Goal: Task Accomplishment & Management: Use online tool/utility

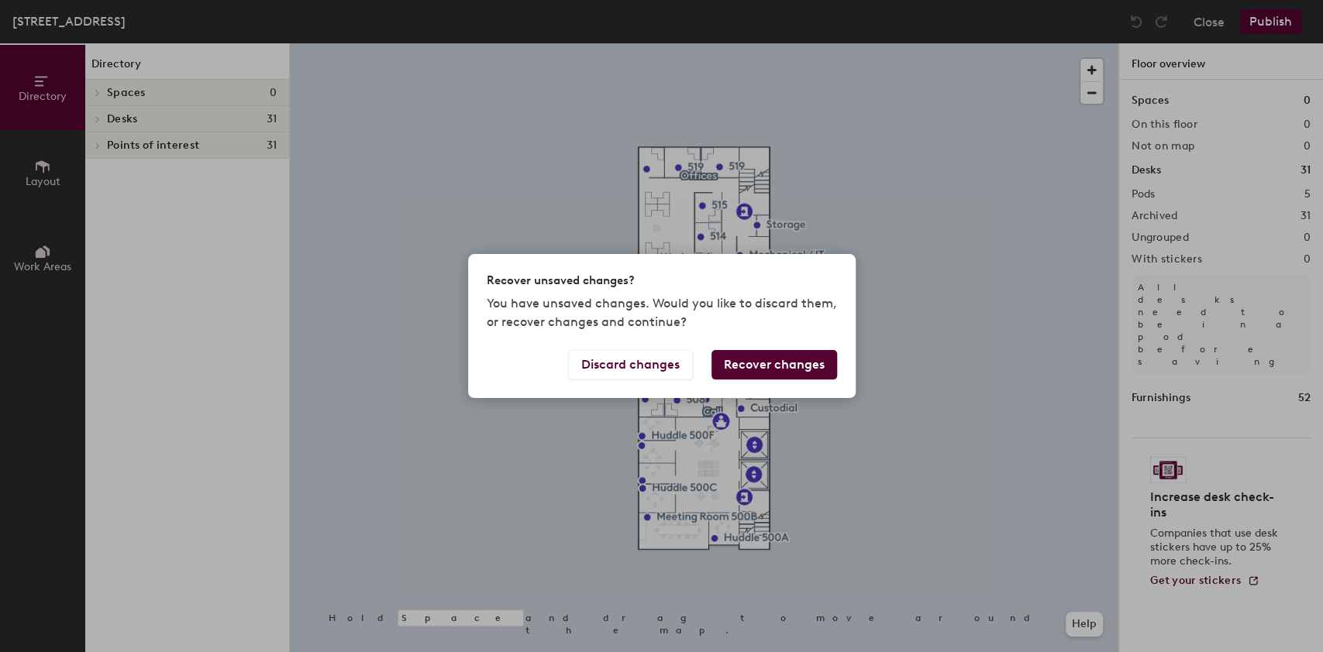
click at [791, 368] on button "Recover changes" at bounding box center [774, 364] width 126 height 29
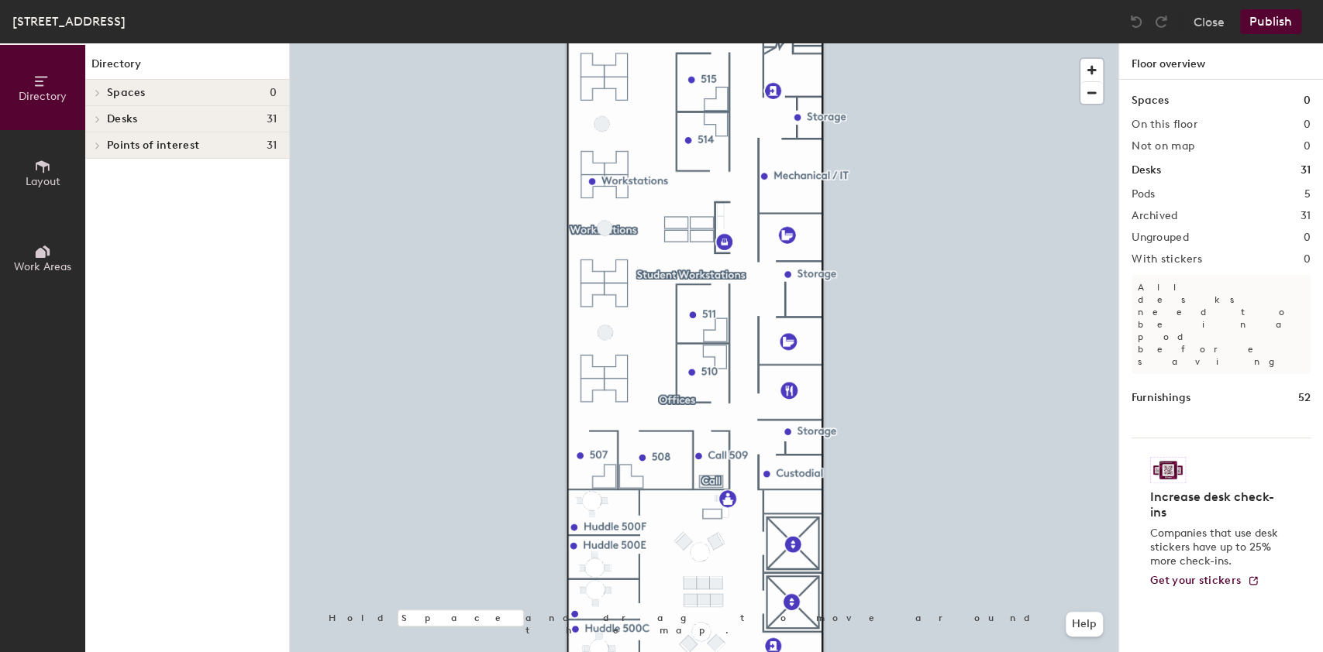
click at [1258, 19] on button "Publish" at bounding box center [1270, 21] width 61 height 25
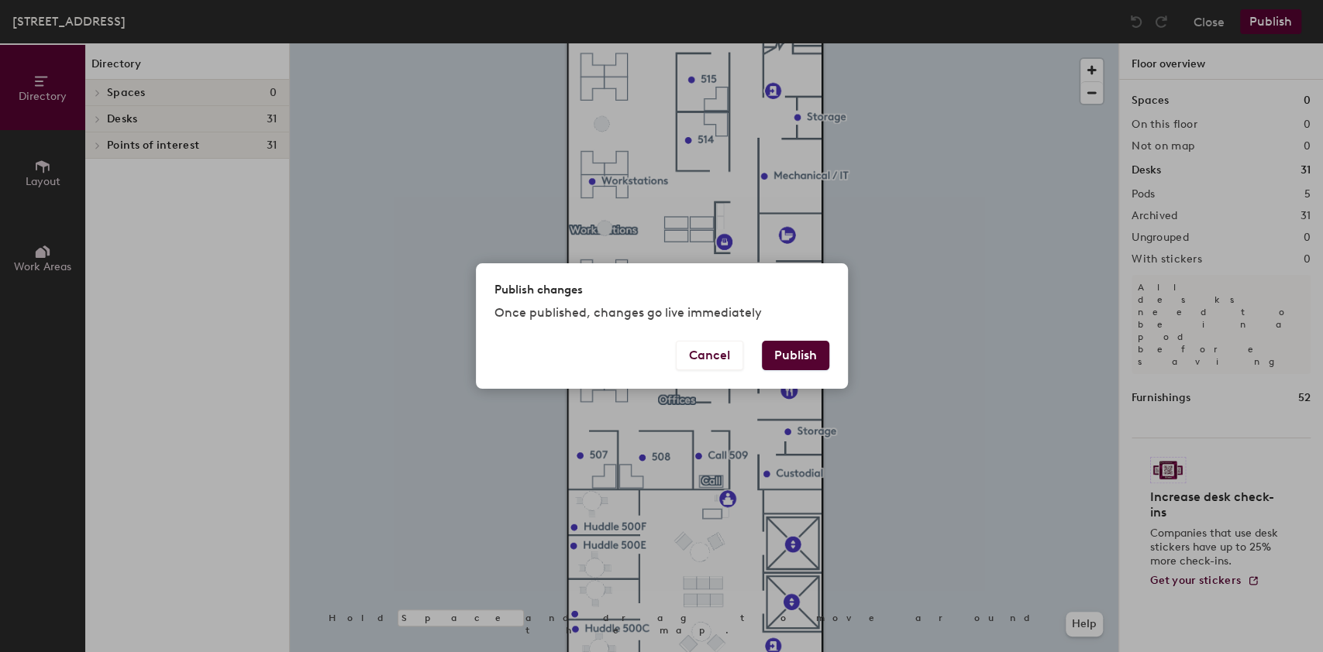
click at [810, 355] on button "Publish" at bounding box center [795, 355] width 67 height 29
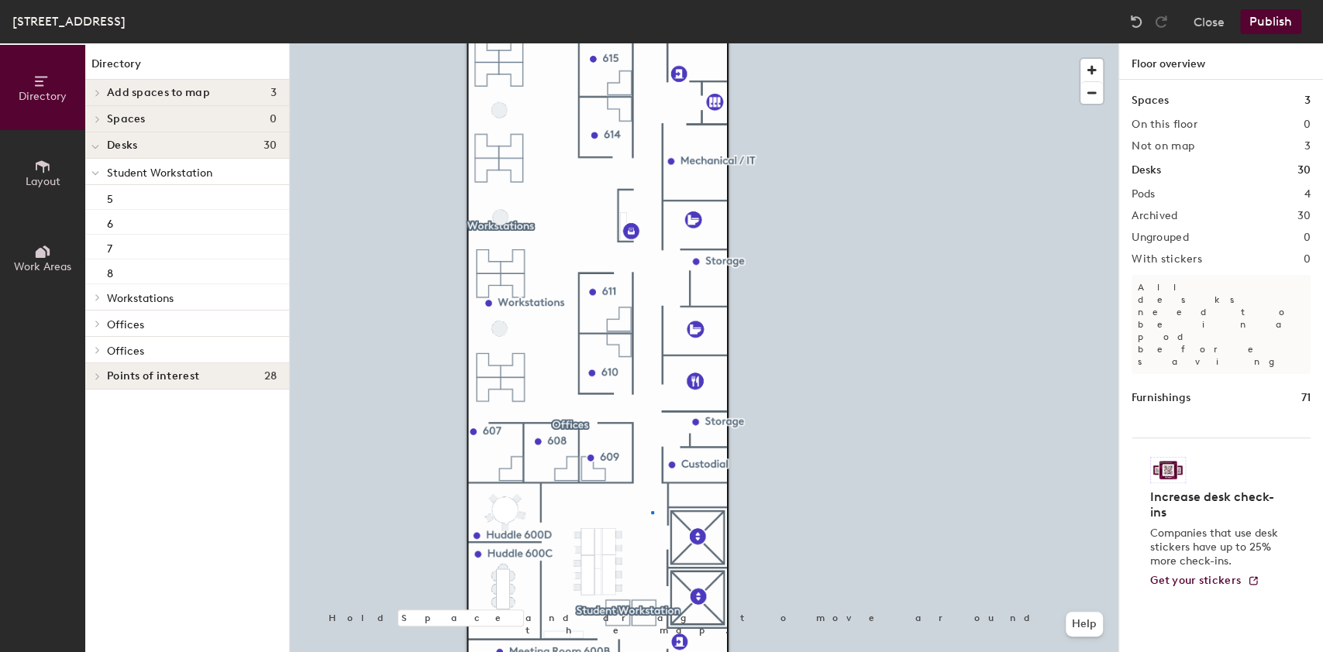
click at [652, 43] on div at bounding box center [704, 43] width 828 height 0
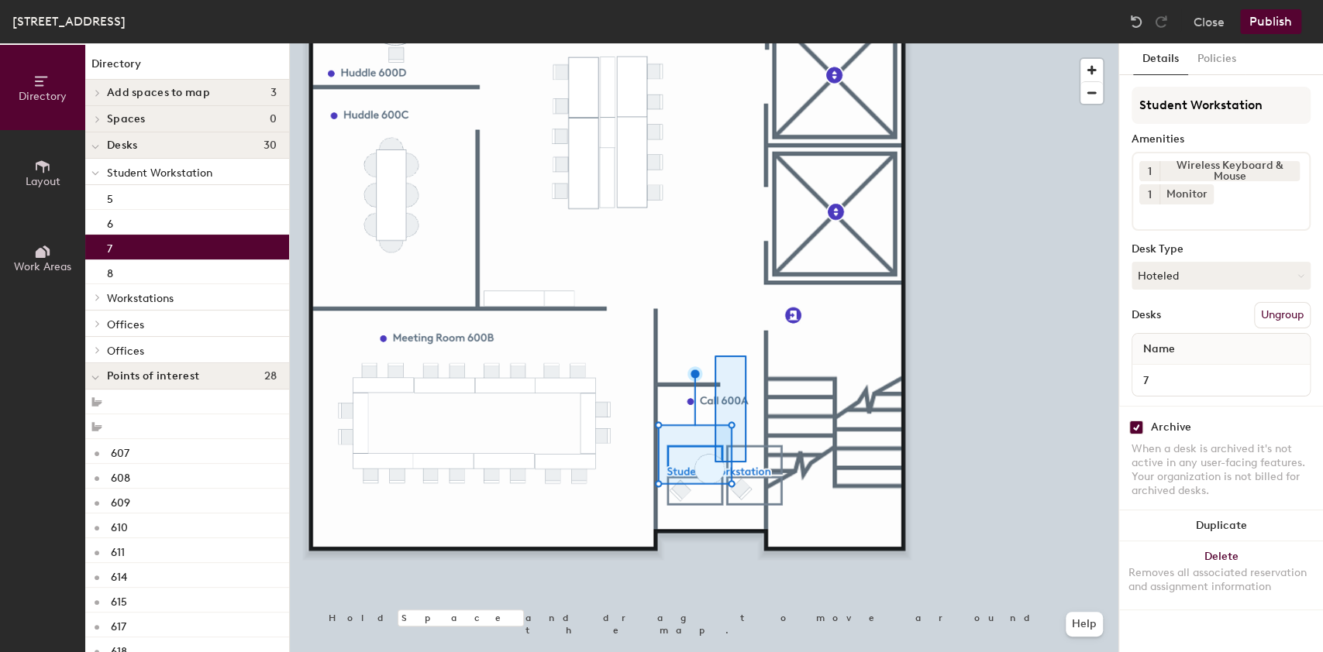
click at [718, 43] on div at bounding box center [704, 43] width 828 height 0
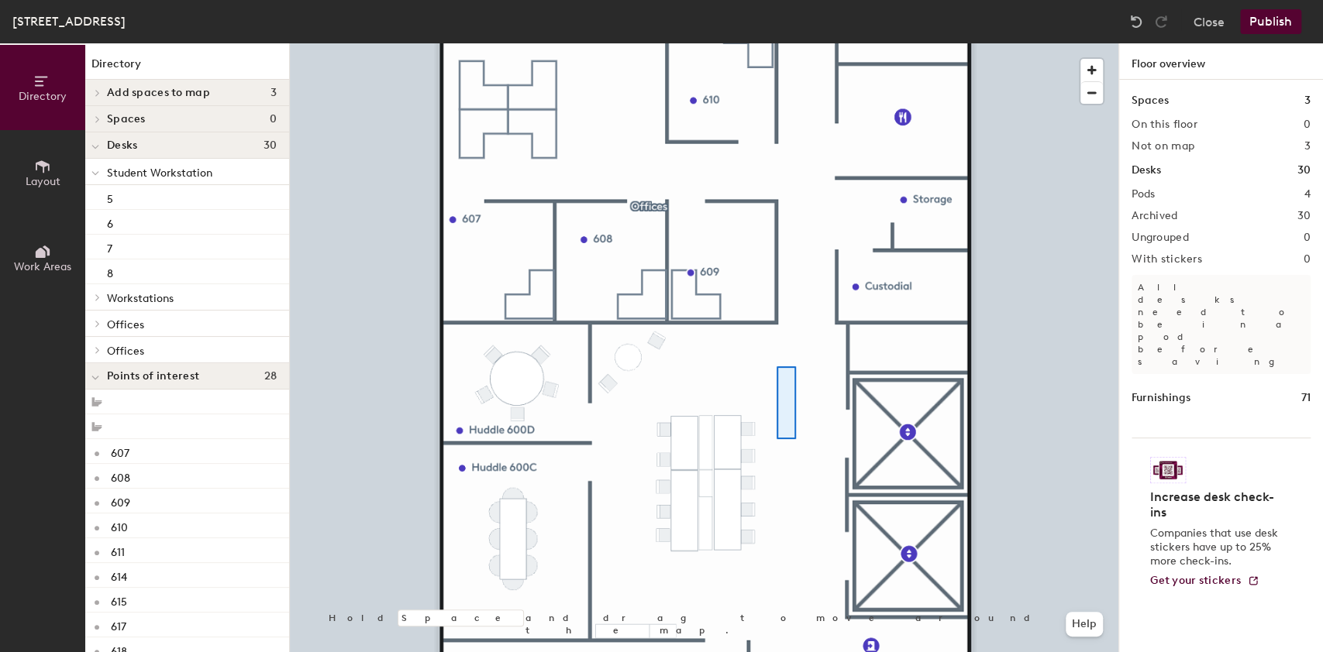
click at [795, 43] on div at bounding box center [704, 43] width 828 height 0
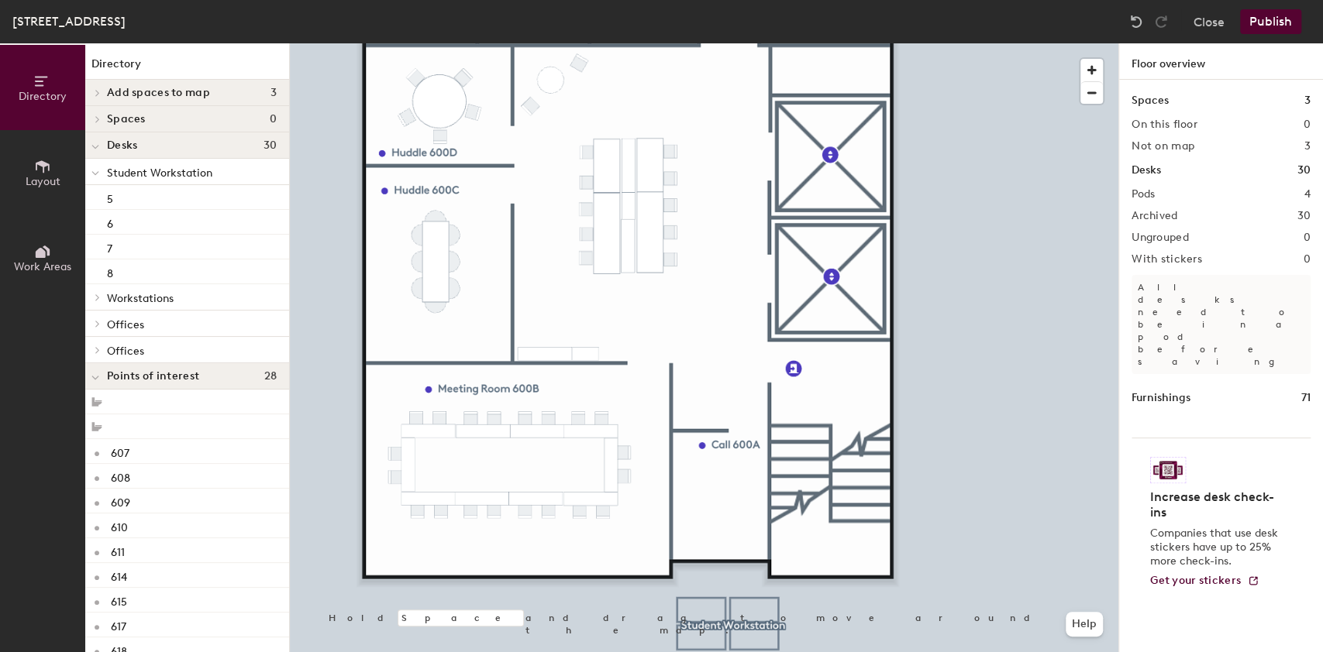
click at [724, 43] on div at bounding box center [704, 43] width 828 height 0
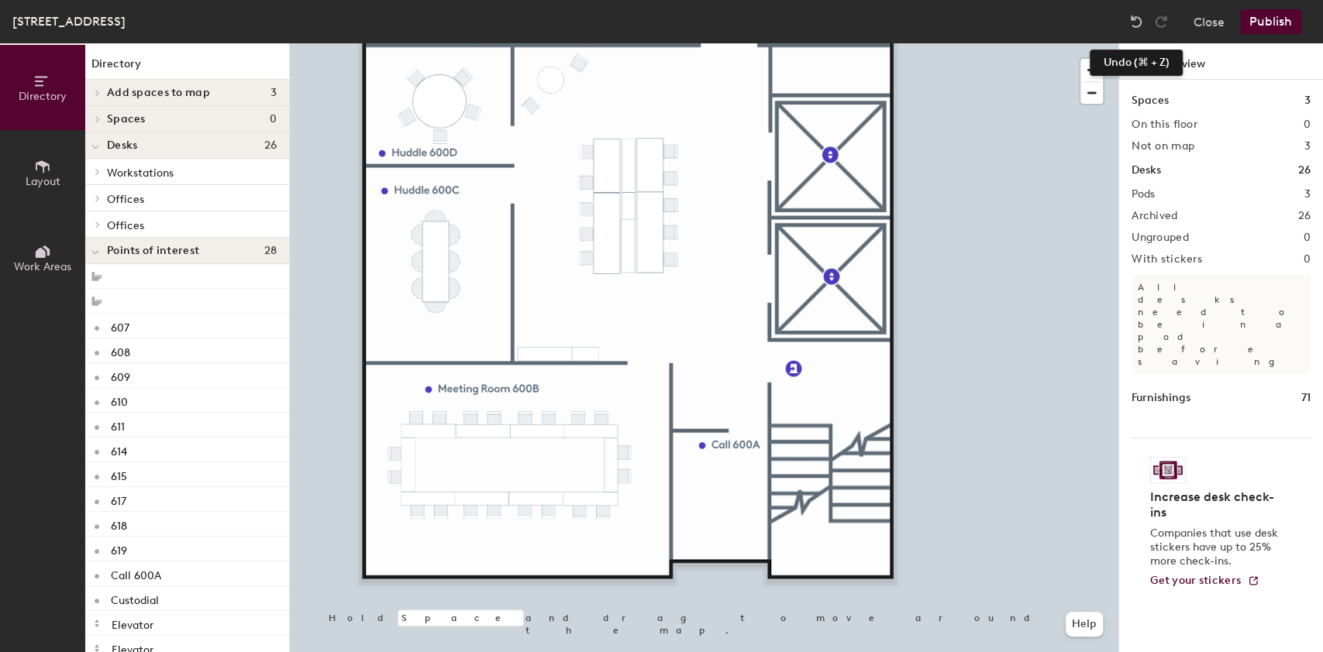
click at [1130, 22] on img at bounding box center [1135, 21] width 15 height 15
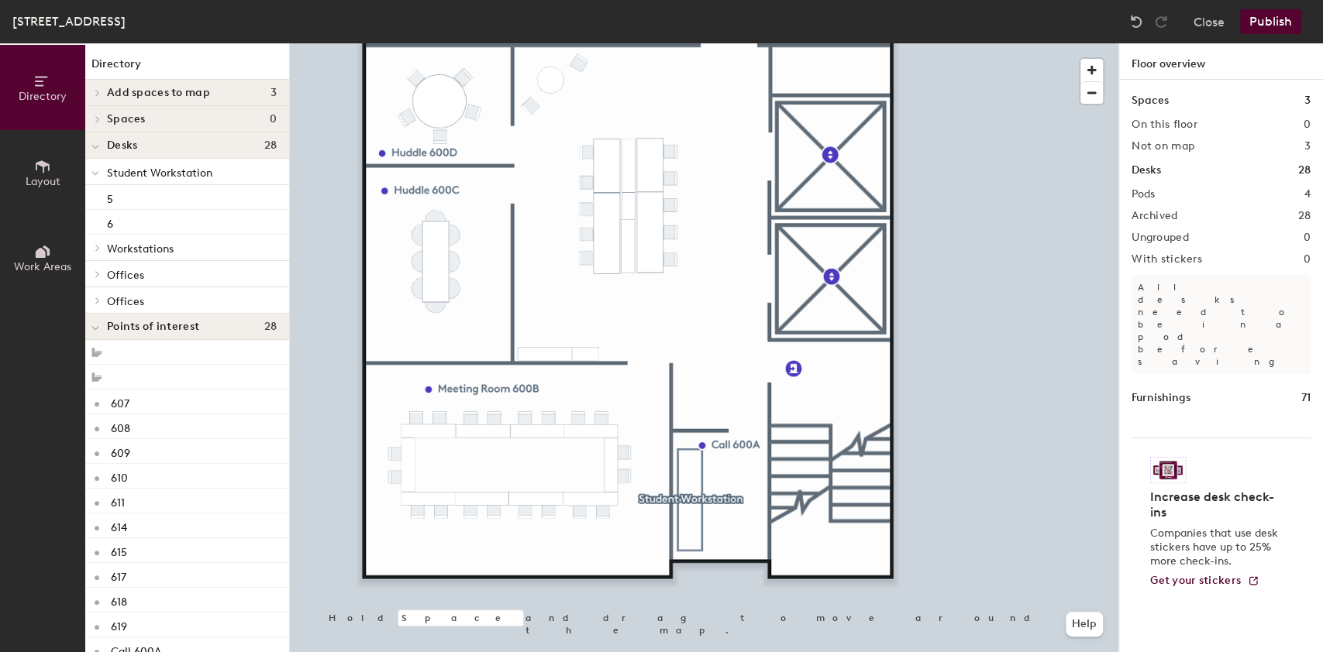
click at [1283, 22] on button "Publish" at bounding box center [1270, 21] width 61 height 25
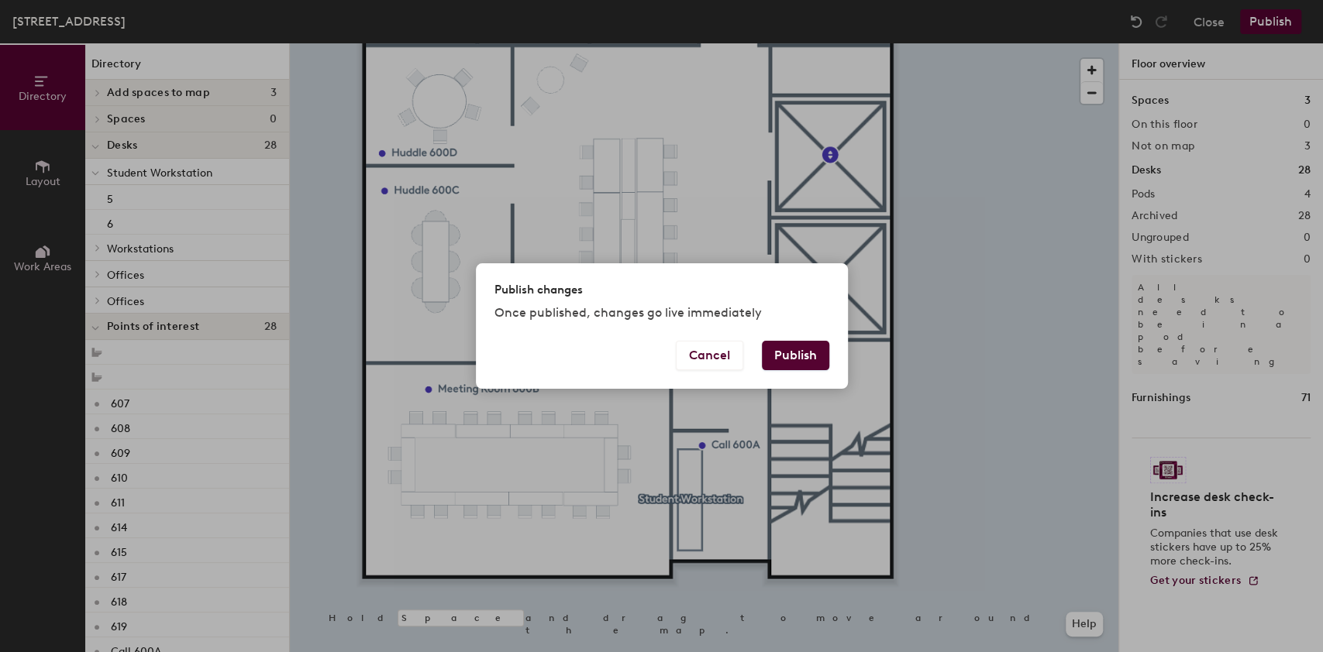
click at [796, 353] on button "Publish" at bounding box center [795, 355] width 67 height 29
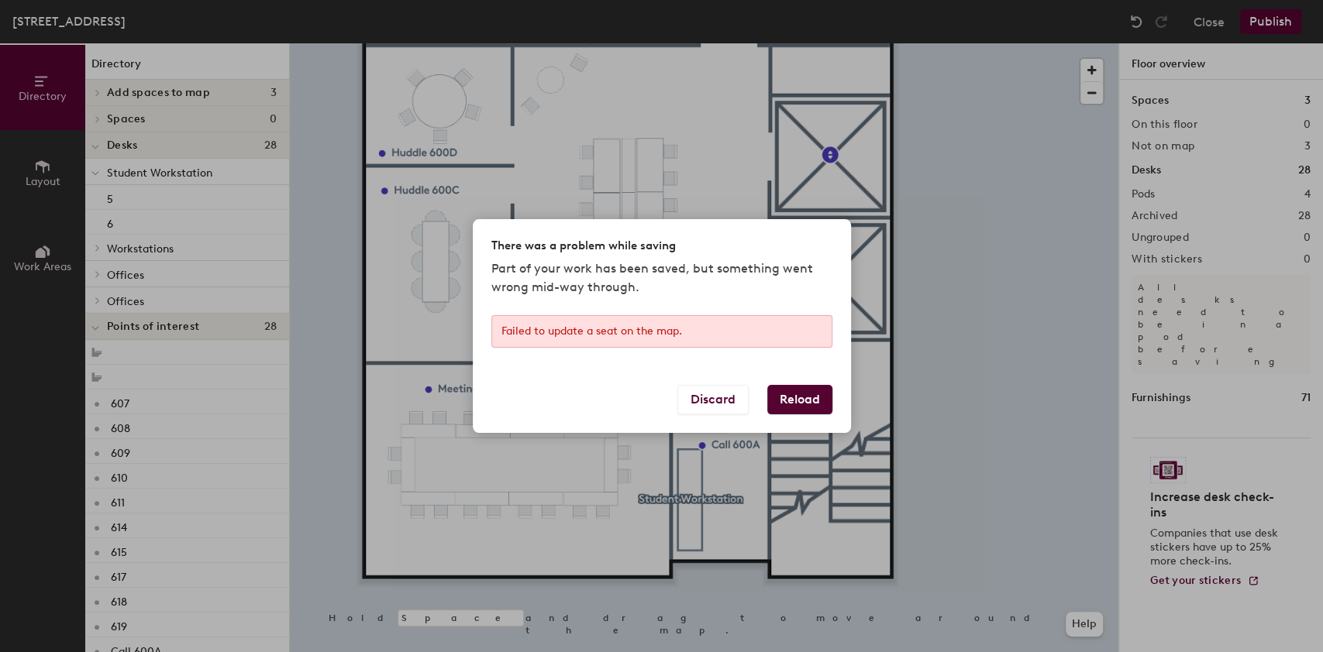
click at [791, 395] on button "Reload" at bounding box center [799, 399] width 65 height 29
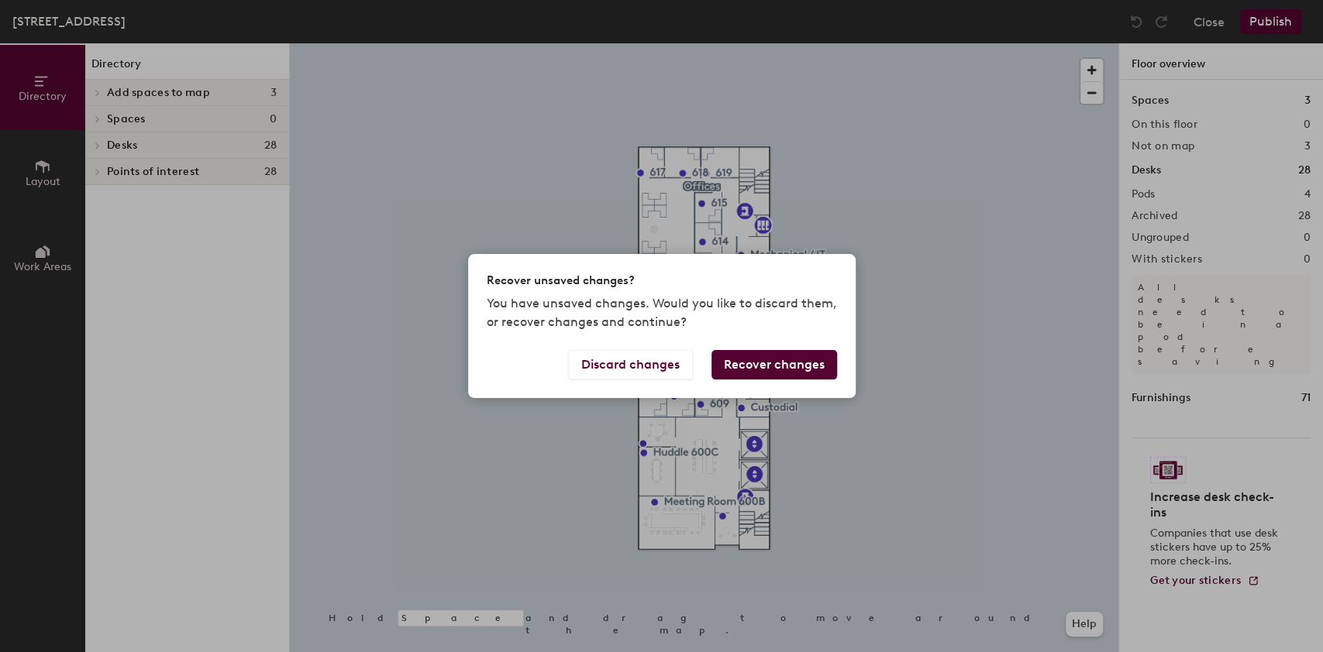
click at [787, 363] on button "Recover changes" at bounding box center [774, 364] width 126 height 29
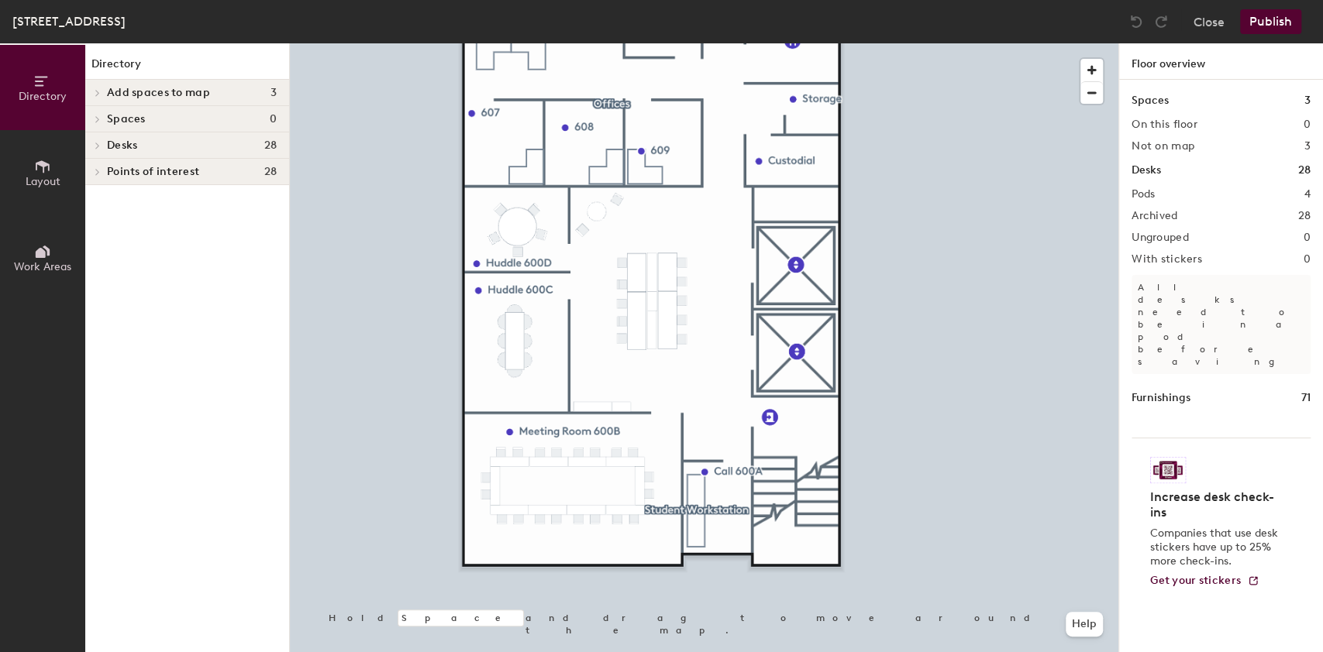
click at [1256, 21] on button "Publish" at bounding box center [1270, 21] width 61 height 25
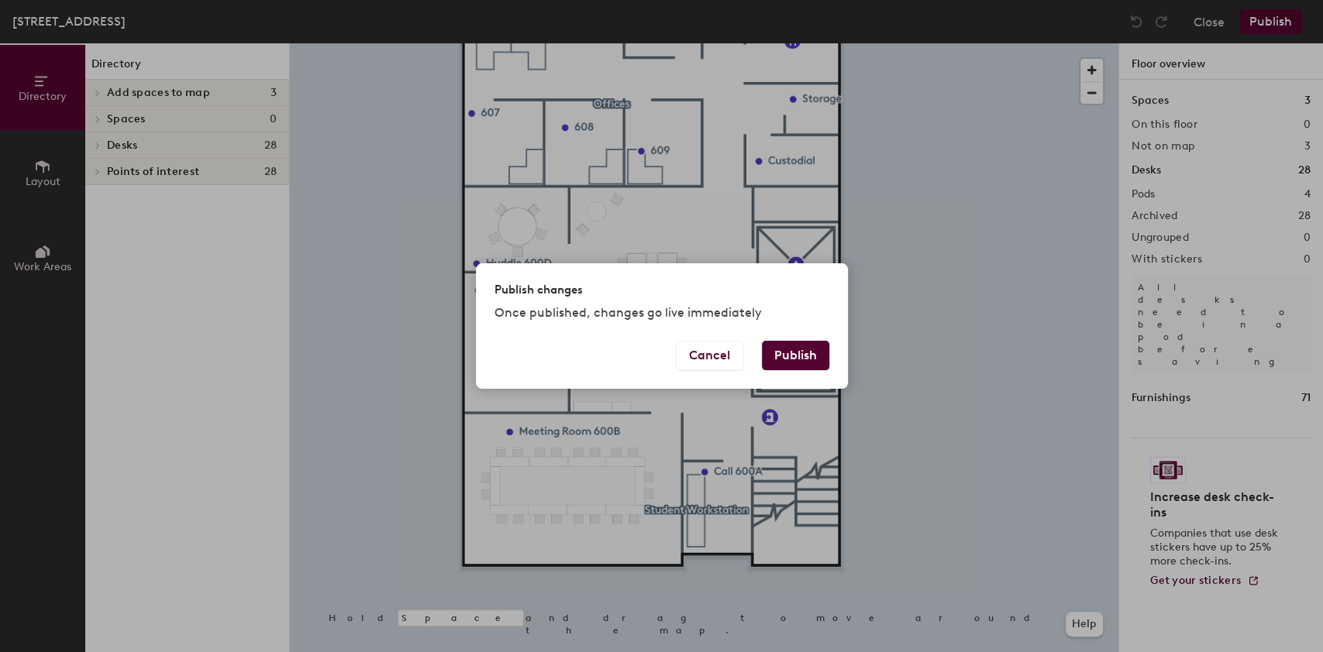
click at [811, 355] on button "Publish" at bounding box center [795, 355] width 67 height 29
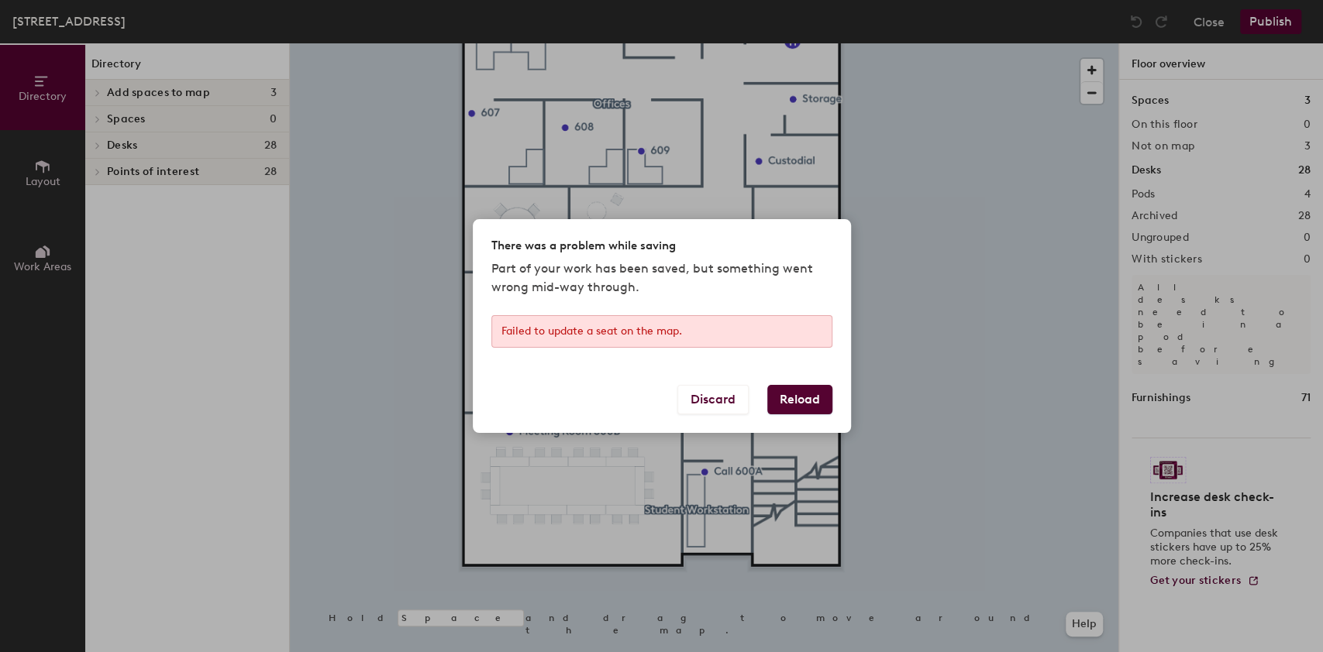
click at [738, 400] on button "Discard" at bounding box center [712, 399] width 71 height 29
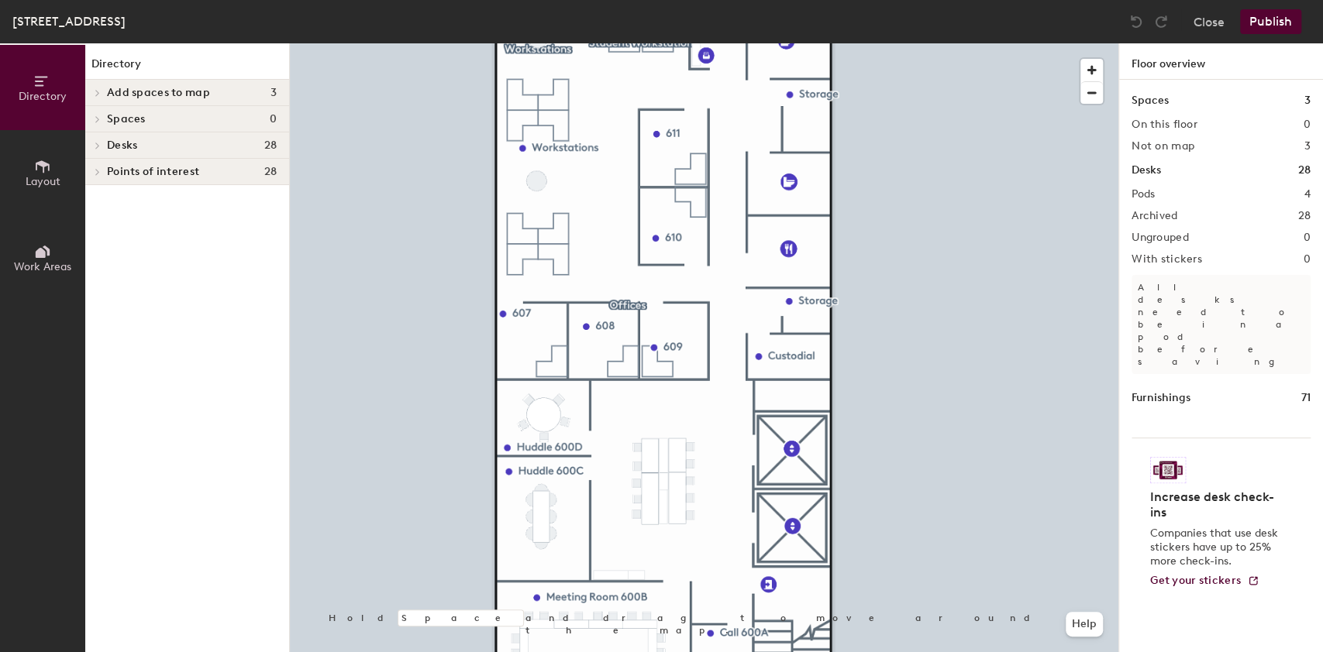
click at [635, 43] on div at bounding box center [704, 43] width 828 height 0
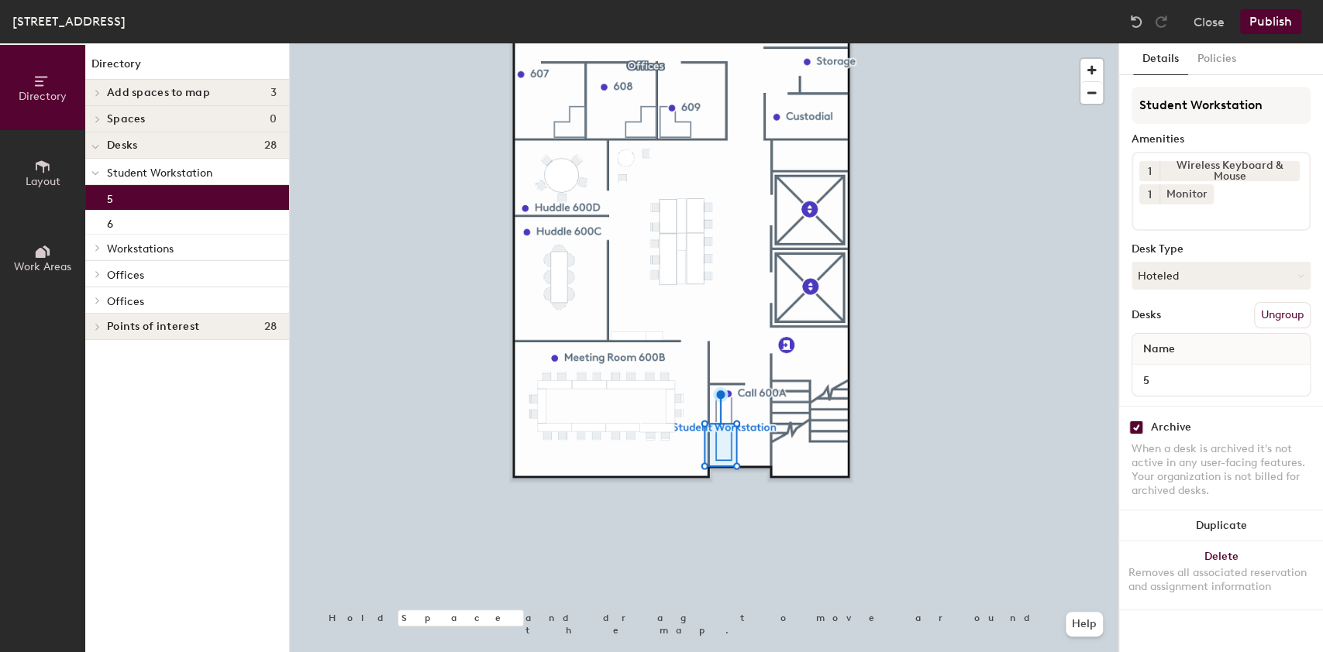
click at [1273, 21] on button "Publish" at bounding box center [1270, 21] width 61 height 25
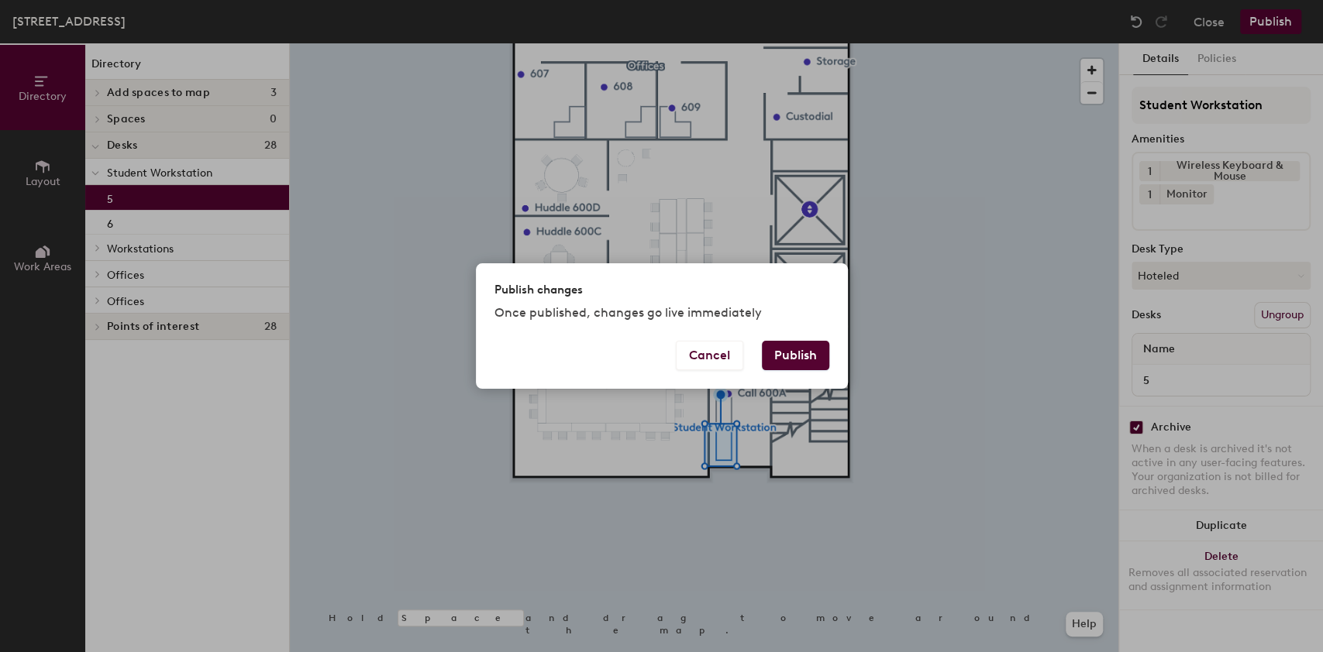
click at [808, 353] on button "Publish" at bounding box center [795, 355] width 67 height 29
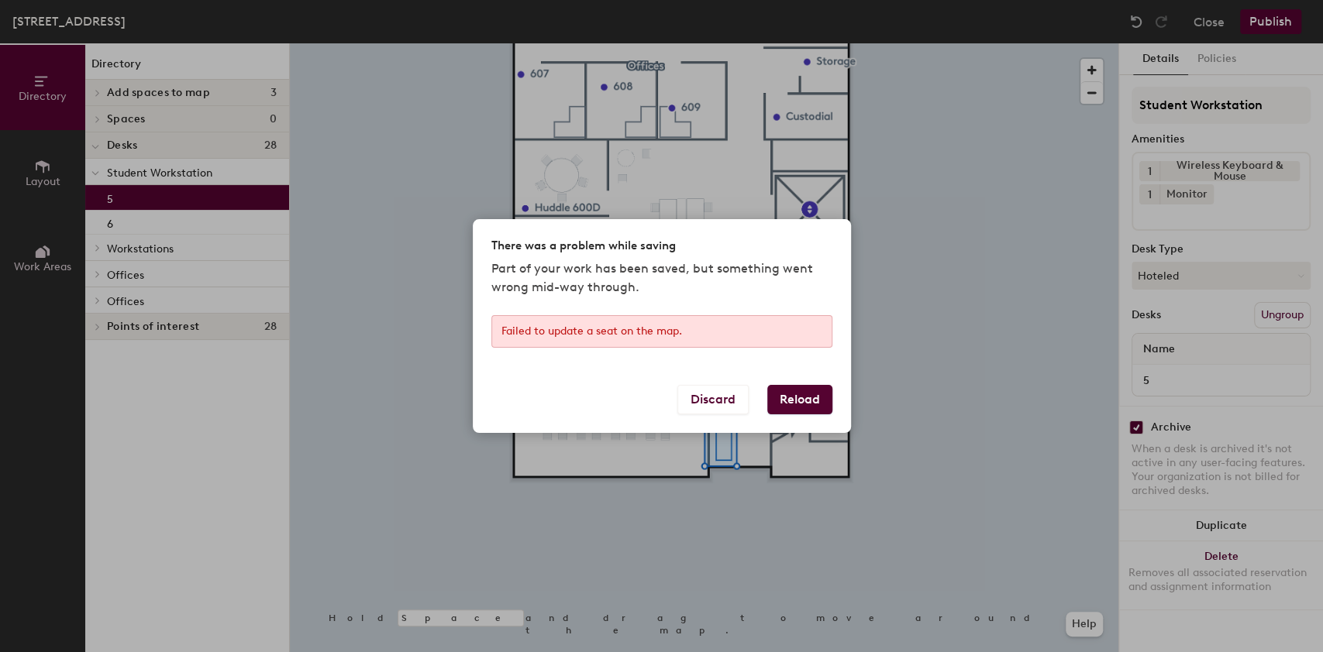
click at [795, 403] on button "Reload" at bounding box center [799, 399] width 65 height 29
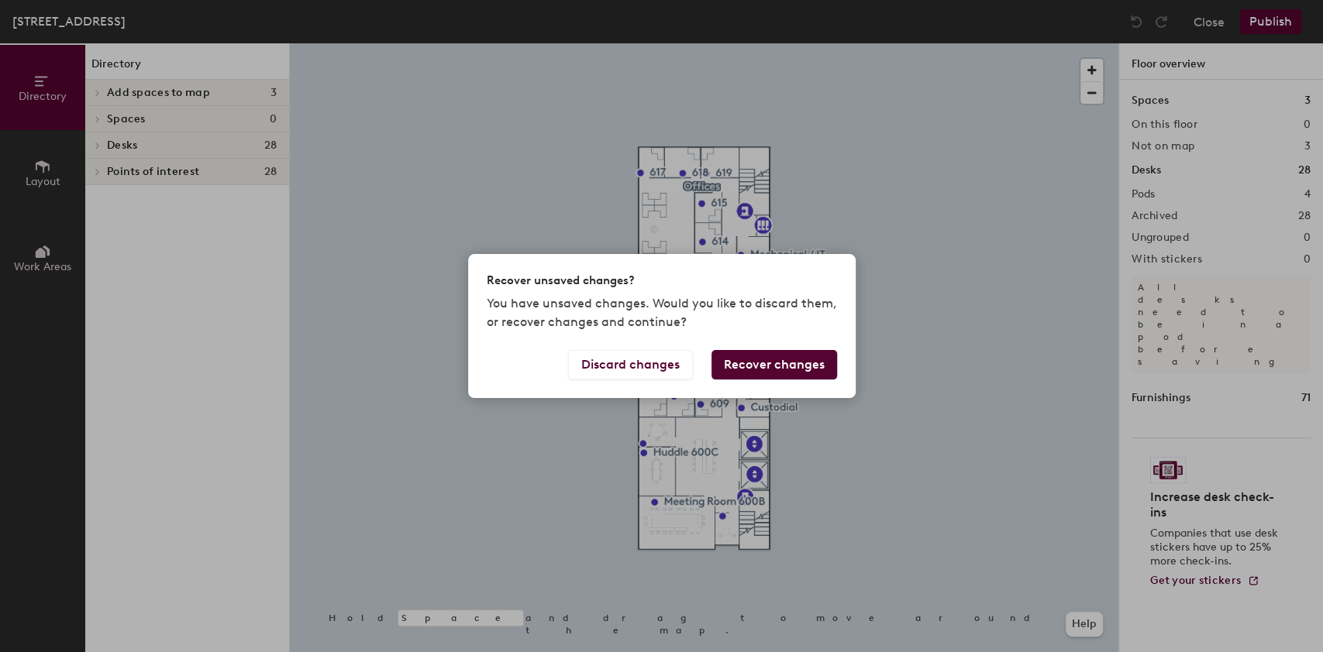
click at [775, 373] on button "Recover changes" at bounding box center [774, 364] width 126 height 29
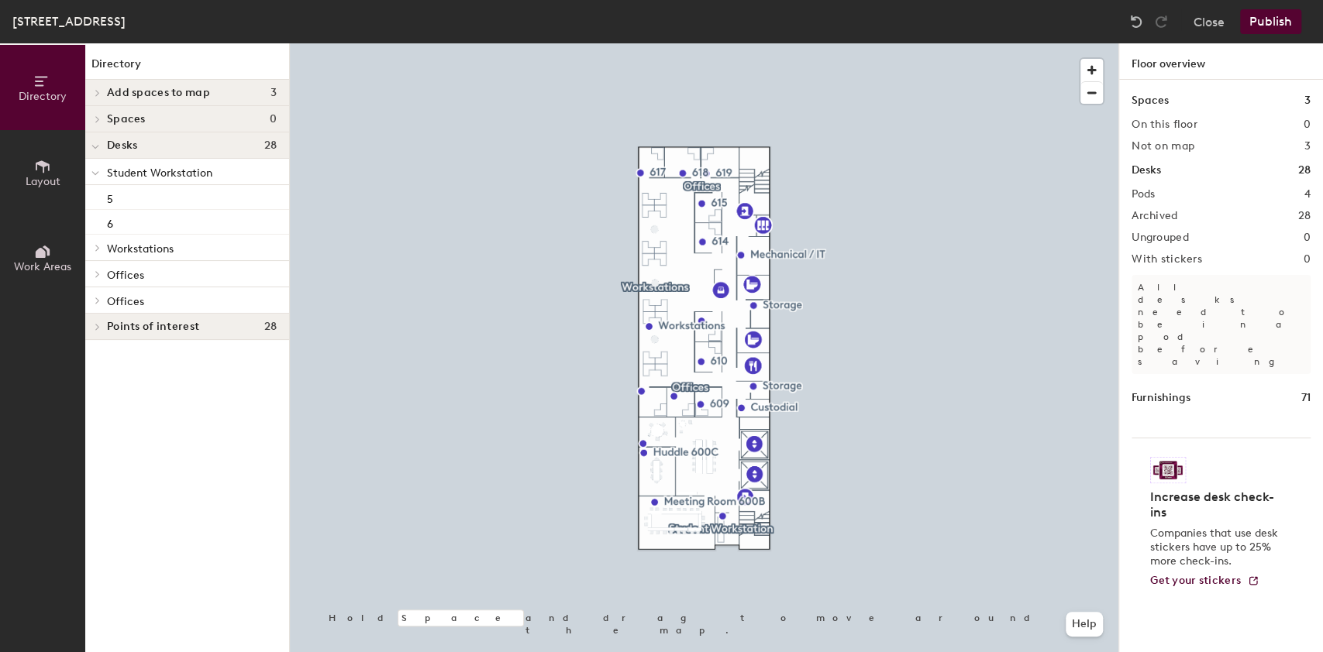
click at [1265, 22] on button "Publish" at bounding box center [1270, 21] width 61 height 25
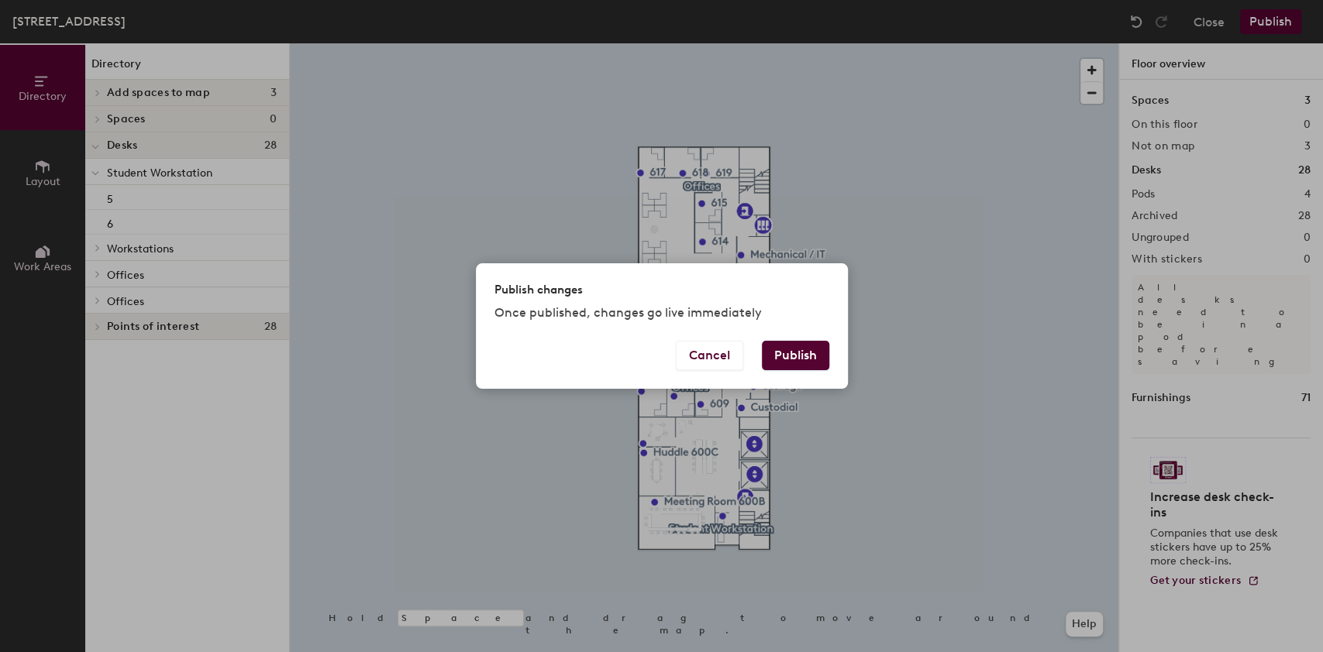
click at [800, 350] on button "Publish" at bounding box center [795, 355] width 67 height 29
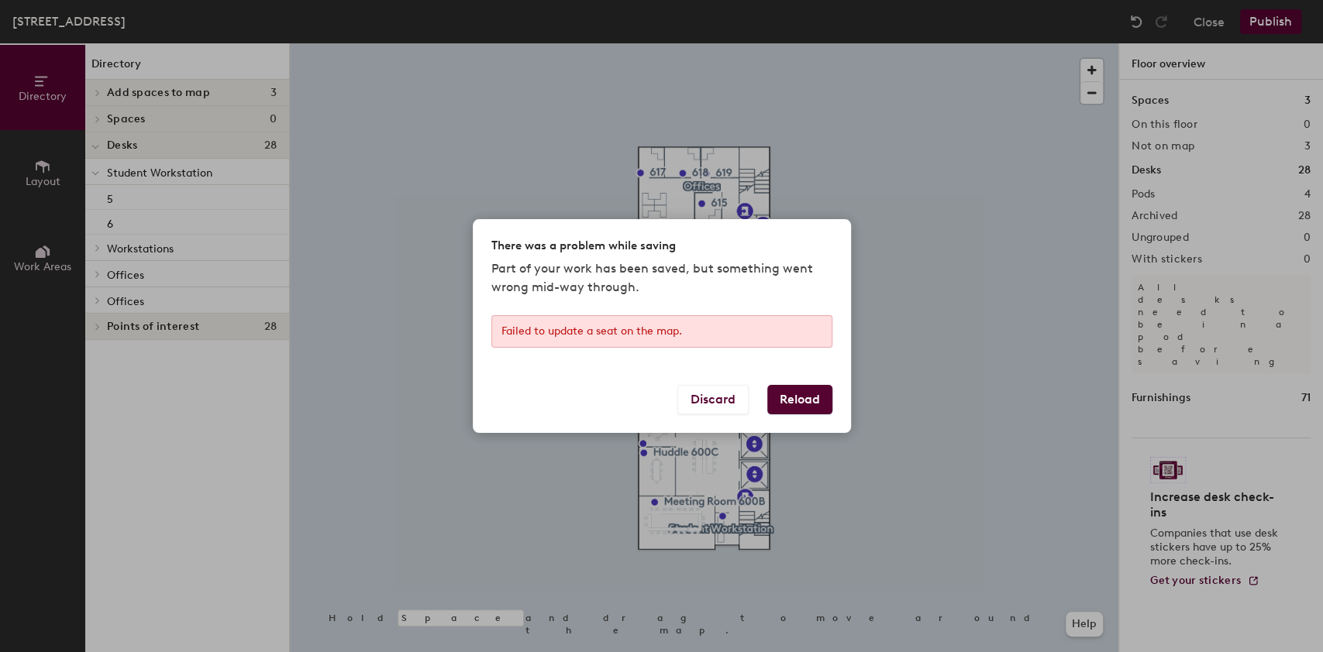
click at [791, 402] on button "Reload" at bounding box center [799, 399] width 65 height 29
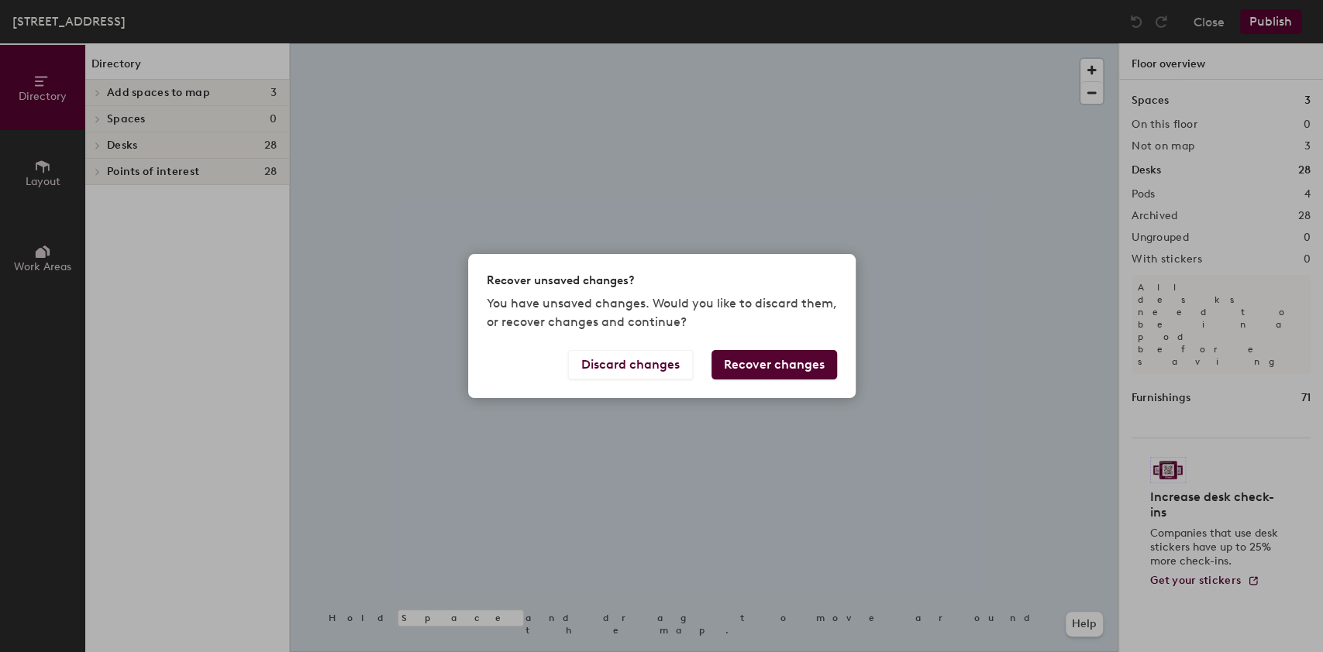
click at [781, 359] on button "Recover changes" at bounding box center [774, 364] width 126 height 29
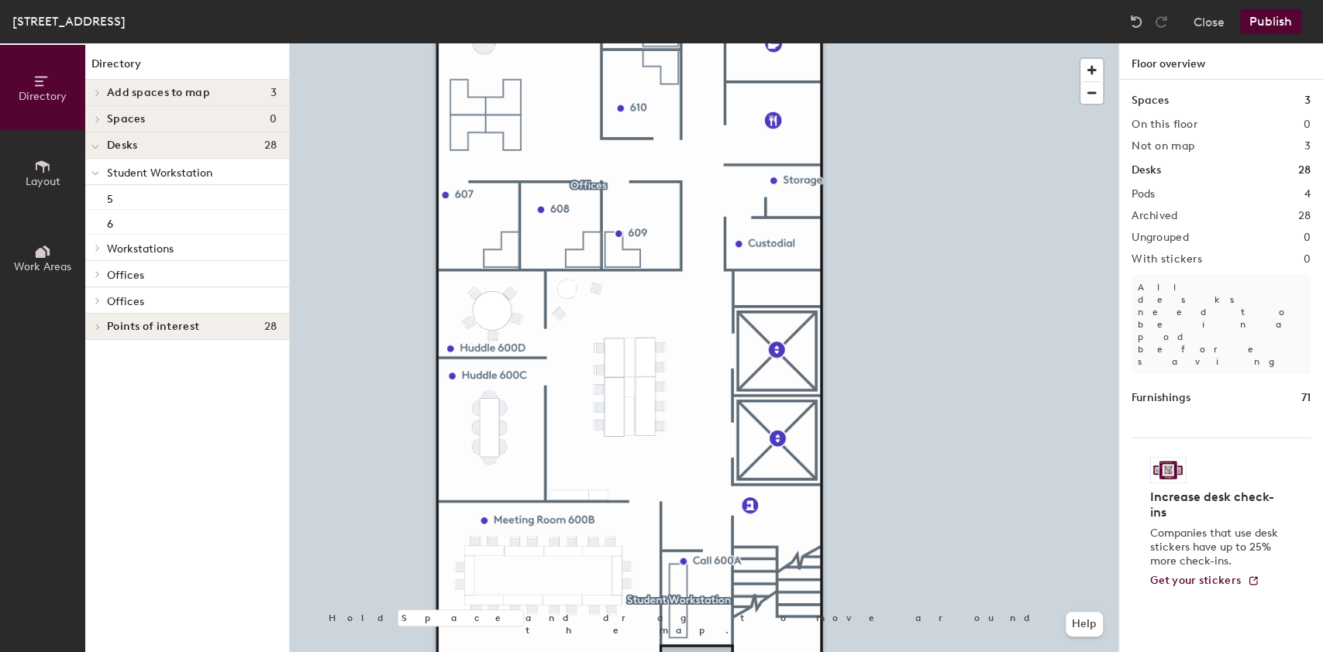
click at [1260, 16] on button "Publish" at bounding box center [1270, 21] width 61 height 25
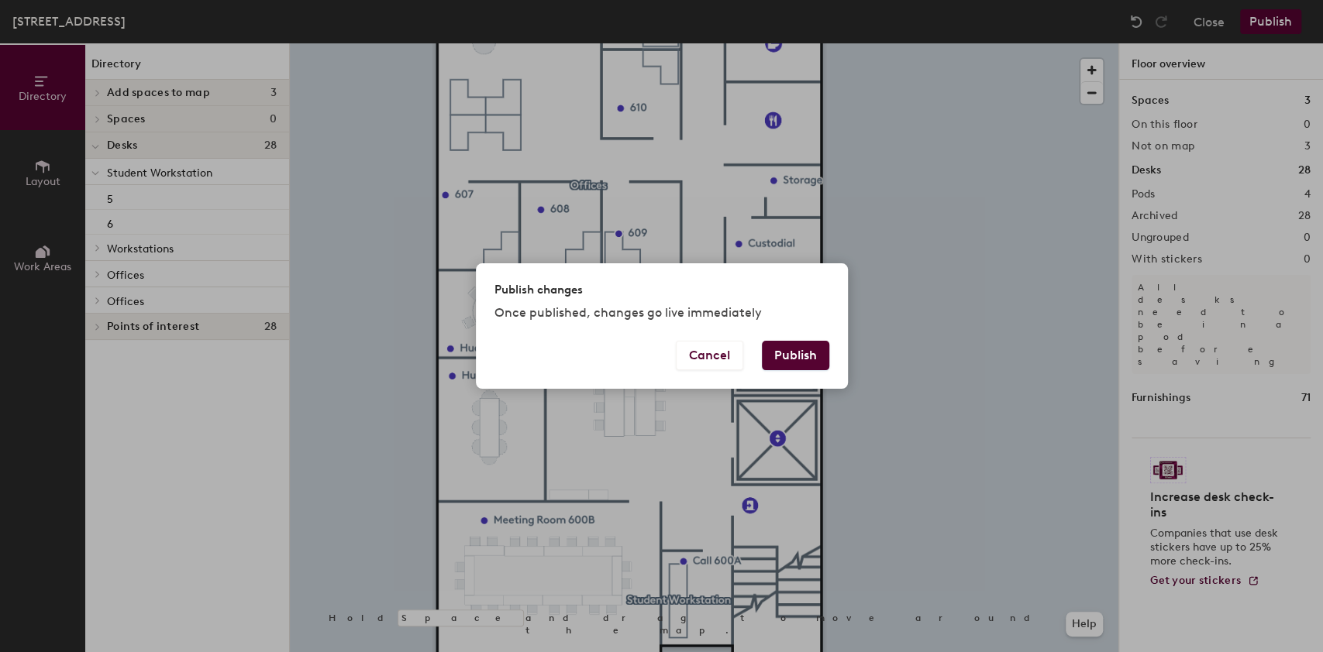
click at [789, 349] on button "Publish" at bounding box center [795, 355] width 67 height 29
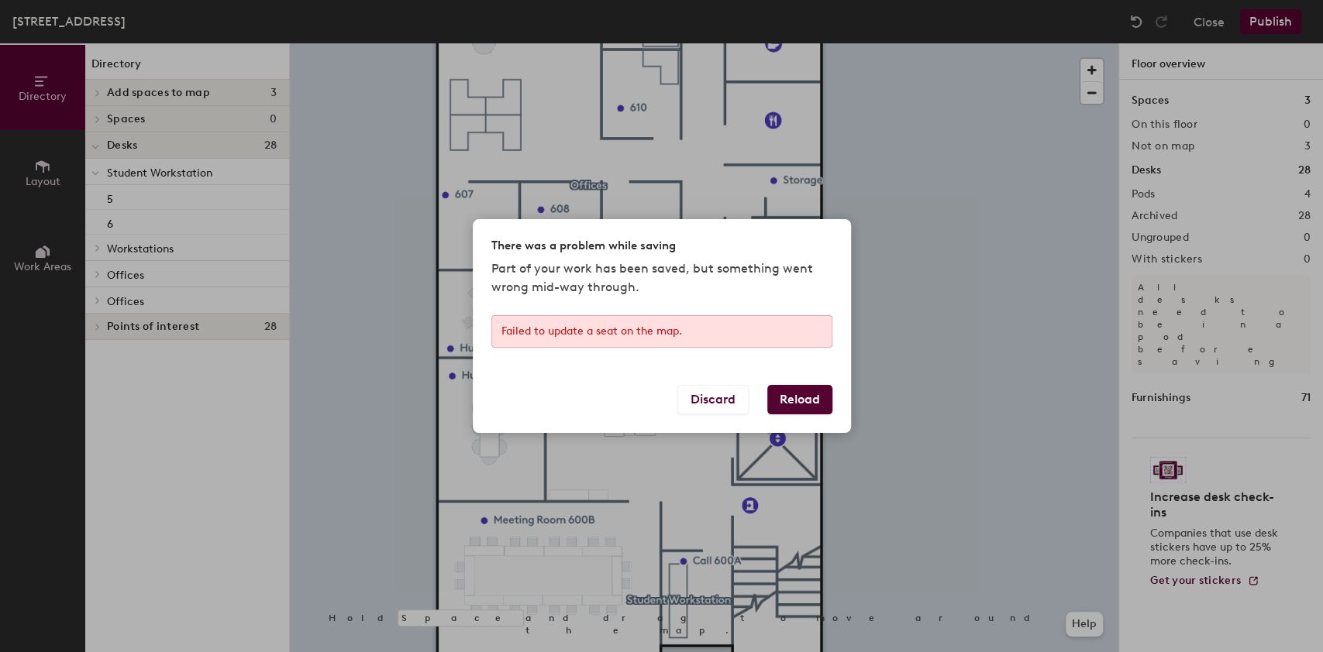
click at [793, 406] on button "Reload" at bounding box center [799, 399] width 65 height 29
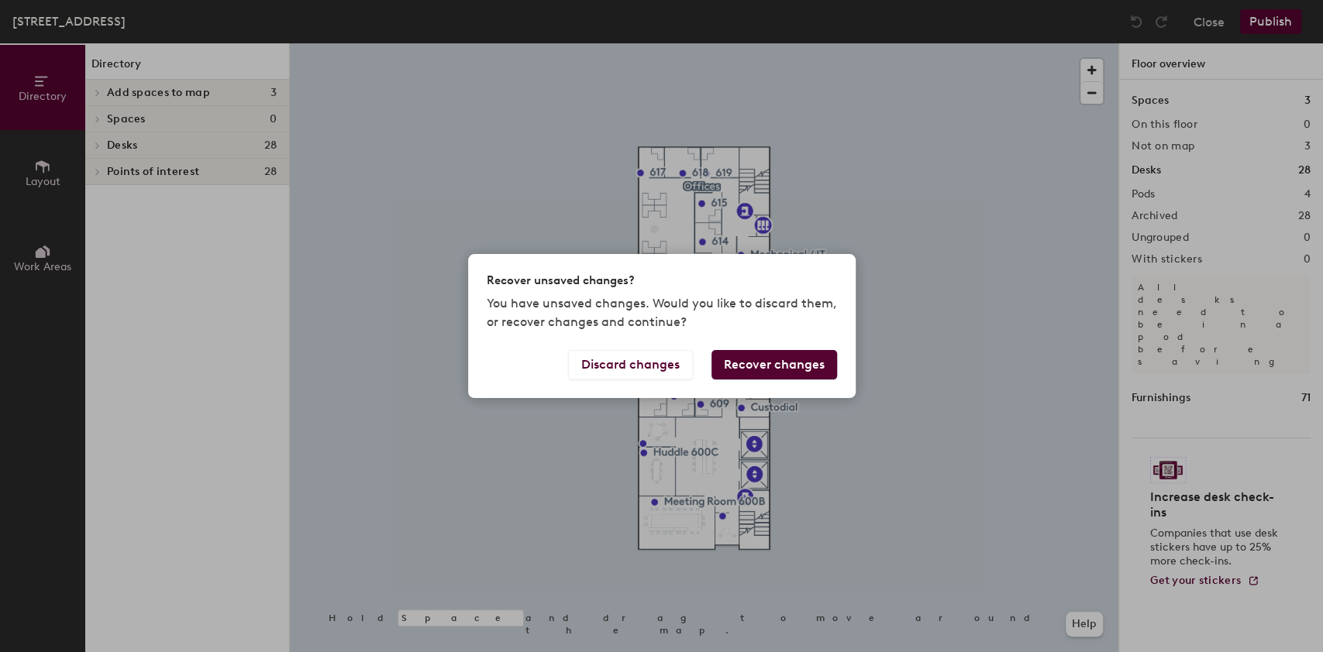
click at [798, 371] on button "Recover changes" at bounding box center [774, 364] width 126 height 29
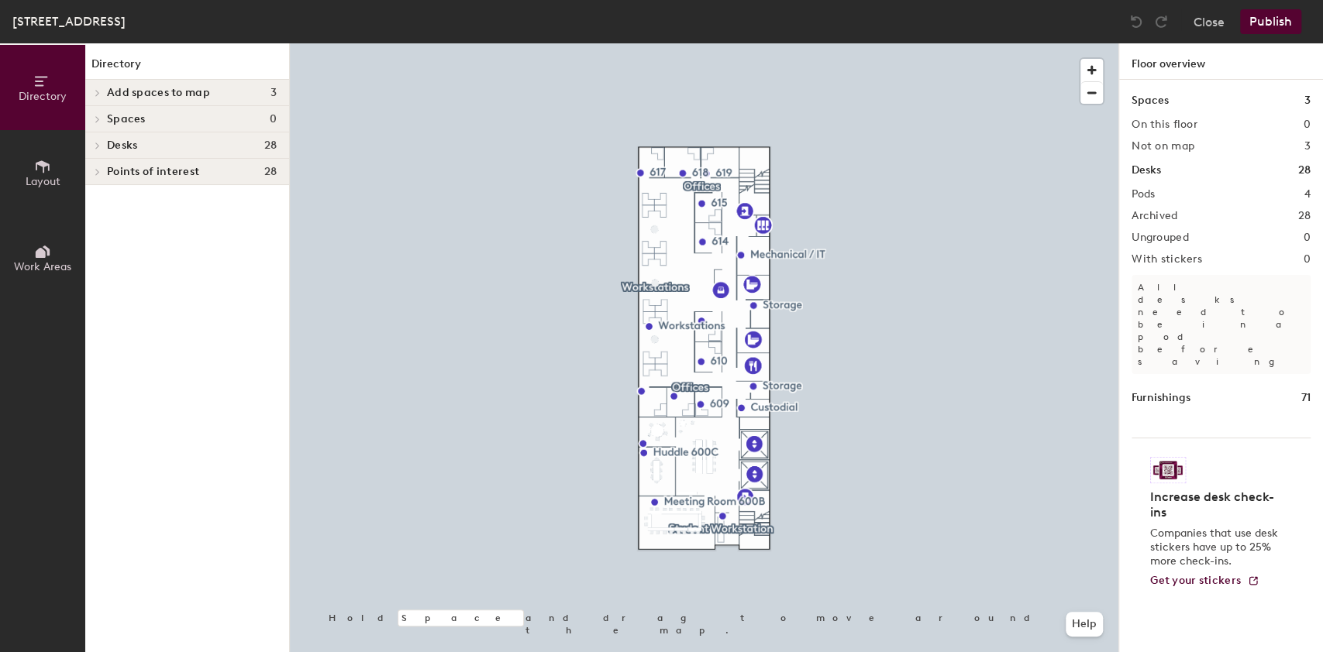
click at [1256, 21] on button "Publish" at bounding box center [1270, 21] width 61 height 25
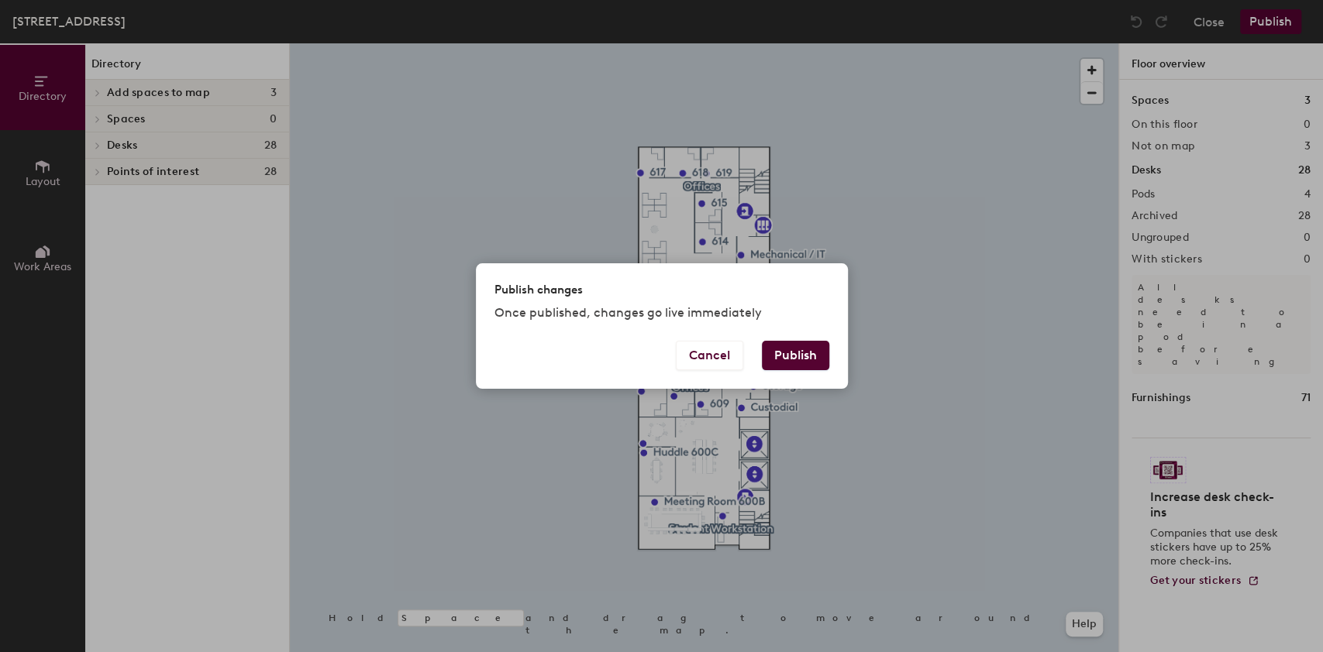
click at [792, 345] on button "Publish" at bounding box center [795, 355] width 67 height 29
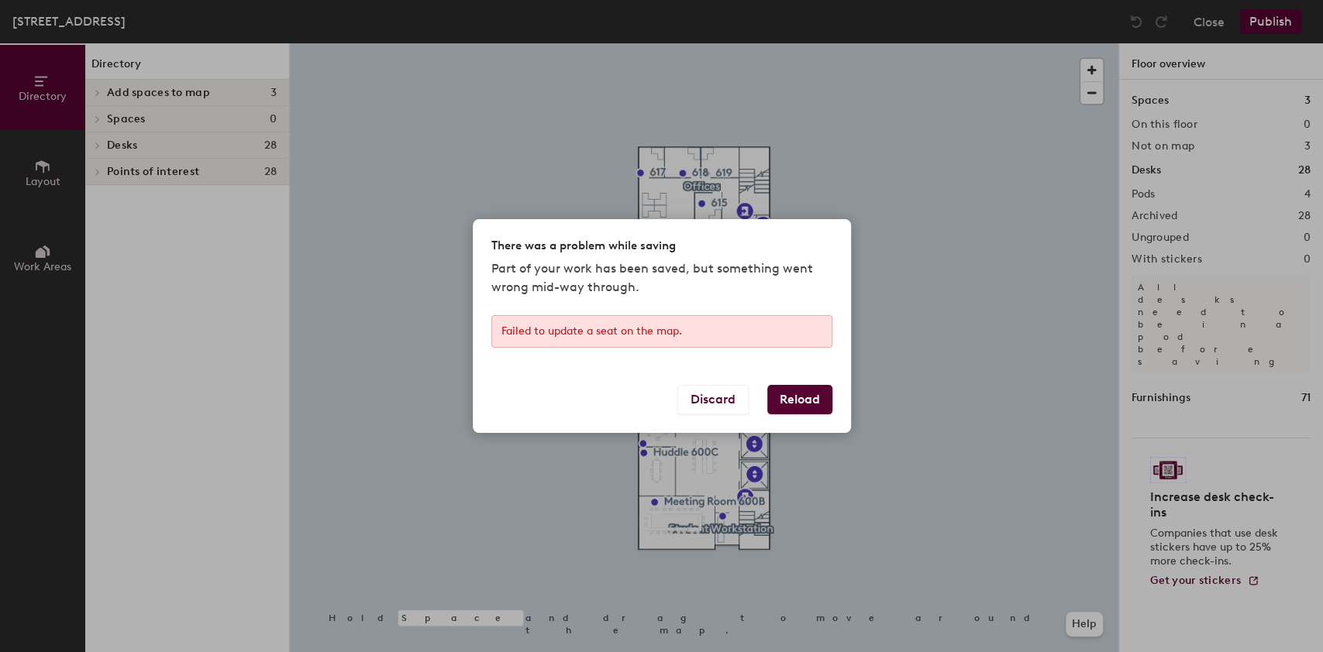
click at [810, 390] on button "Reload" at bounding box center [799, 399] width 65 height 29
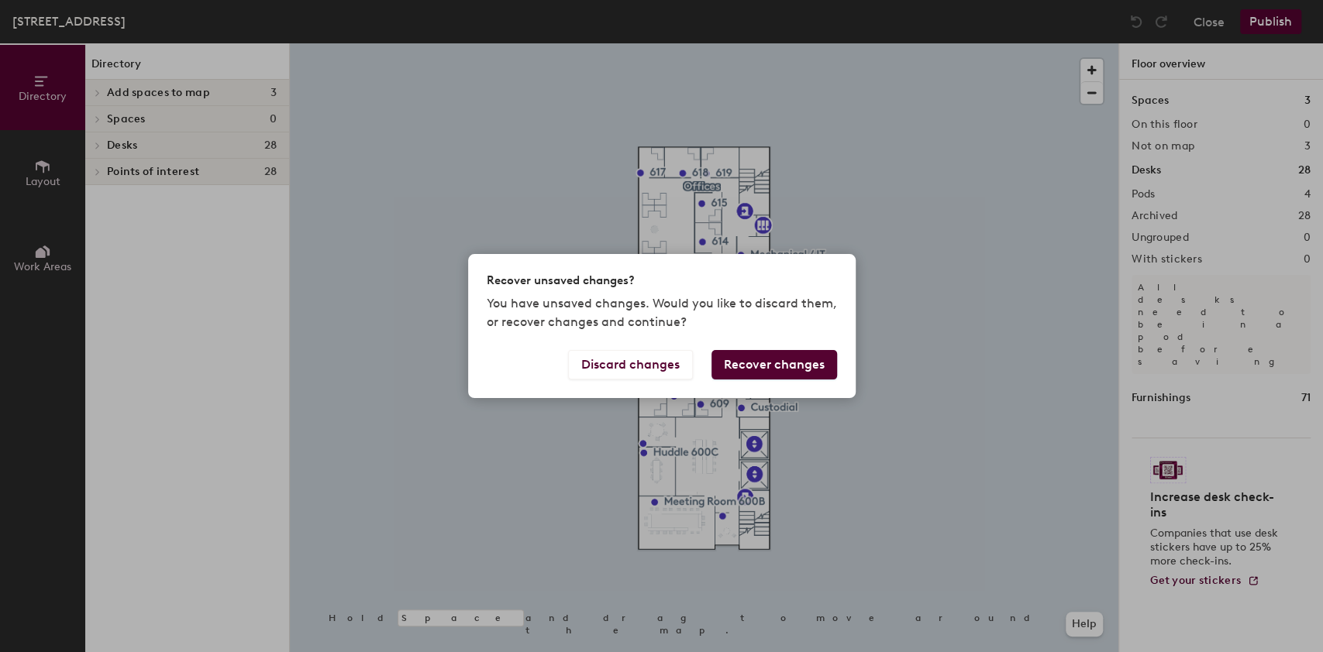
click at [804, 365] on button "Recover changes" at bounding box center [774, 364] width 126 height 29
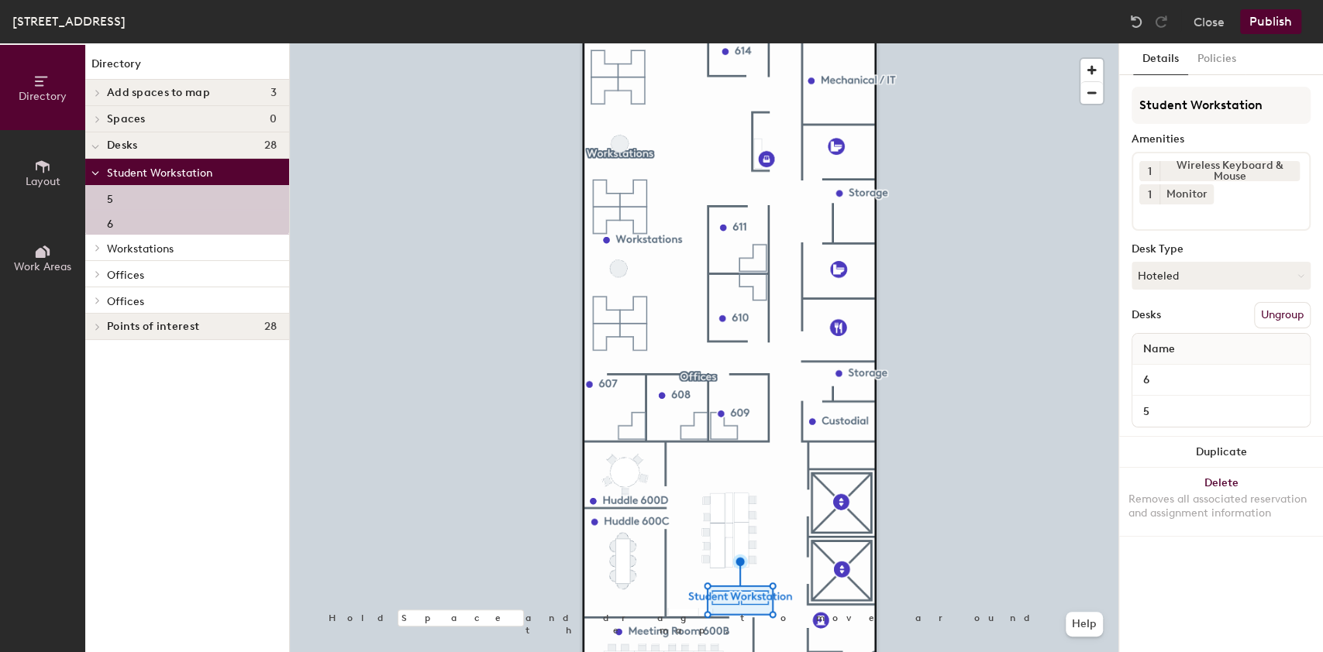
click at [792, 43] on div at bounding box center [704, 43] width 828 height 0
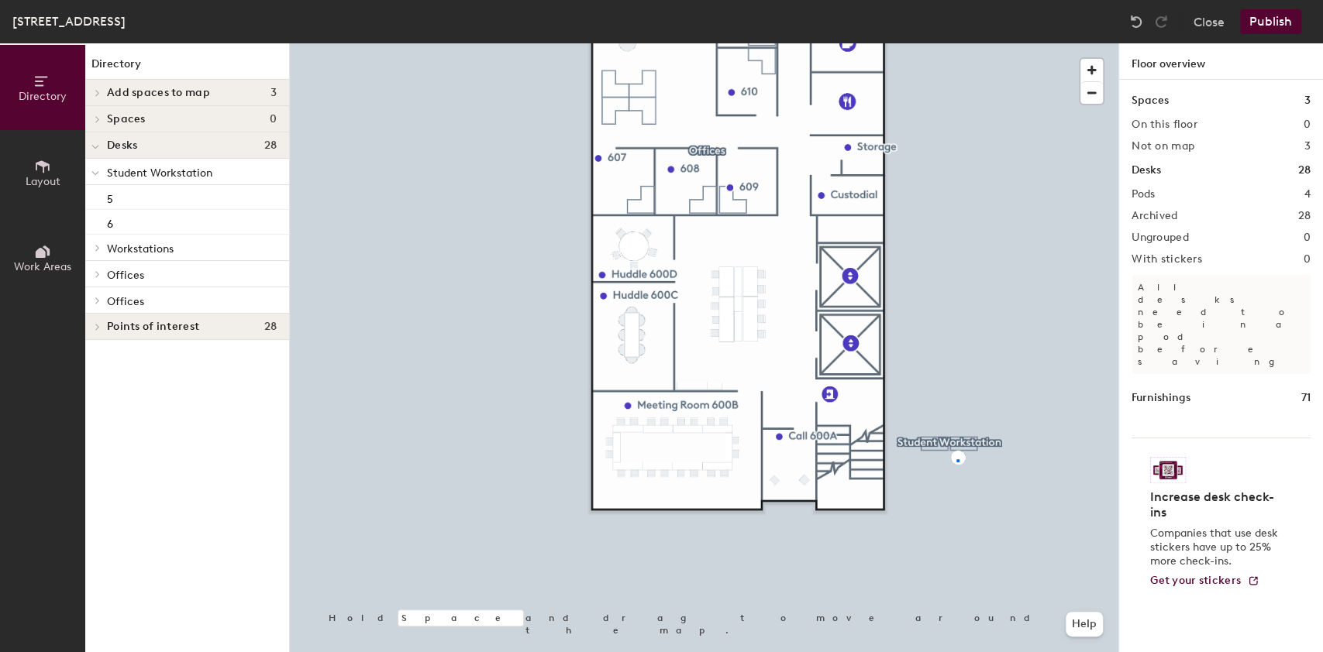
click at [957, 43] on div at bounding box center [704, 43] width 828 height 0
click at [1269, 27] on button "Publish" at bounding box center [1270, 21] width 61 height 25
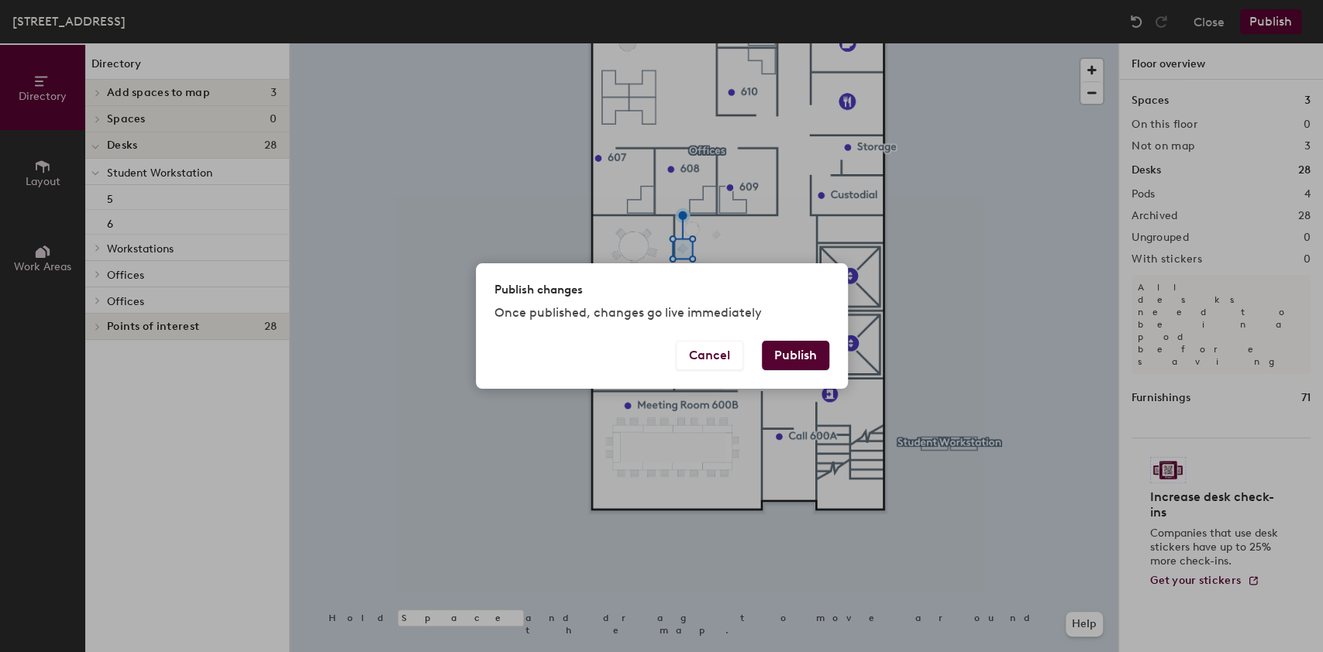
click at [802, 349] on button "Publish" at bounding box center [795, 355] width 67 height 29
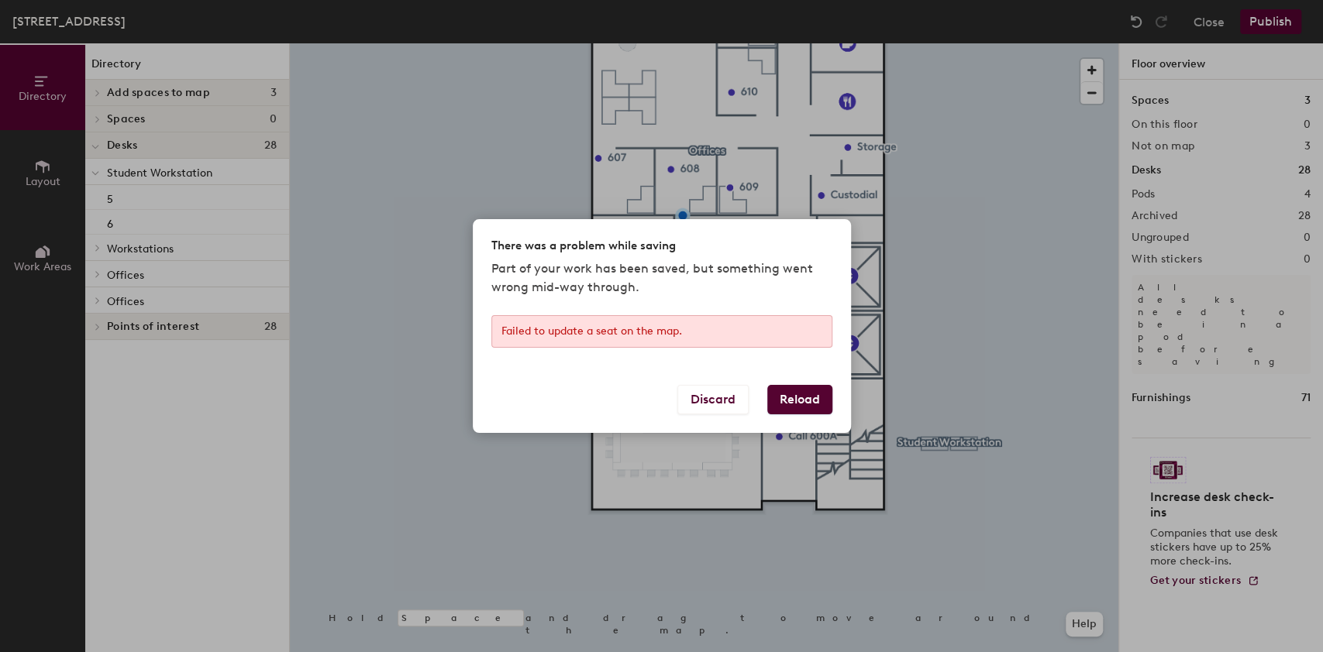
click at [800, 398] on button "Reload" at bounding box center [799, 399] width 65 height 29
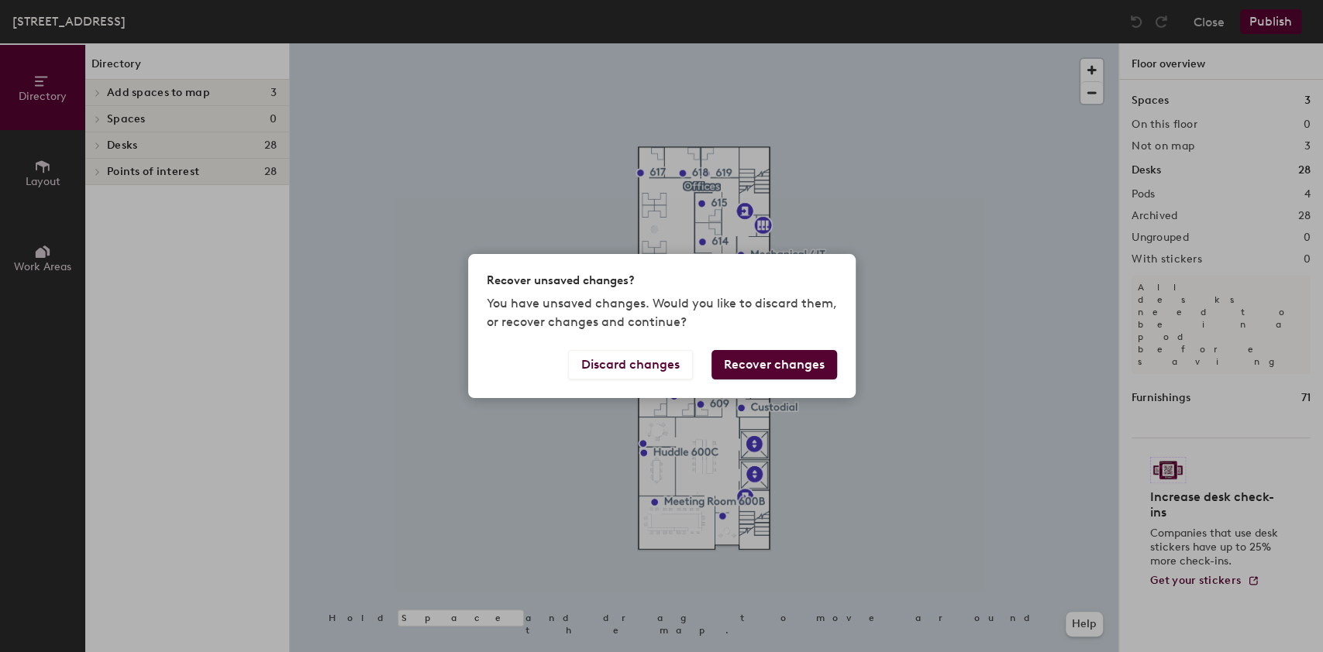
click at [657, 365] on button "Discard changes" at bounding box center [630, 364] width 125 height 29
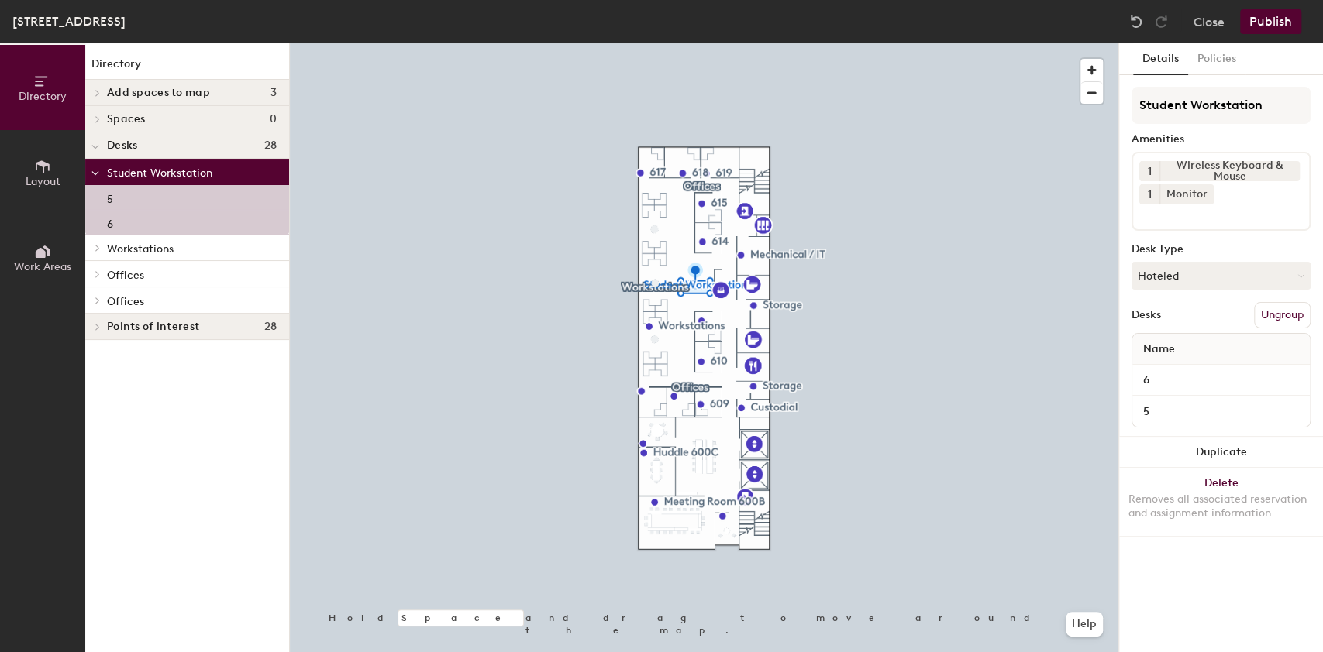
click at [1214, 27] on button "Close" at bounding box center [1208, 21] width 31 height 25
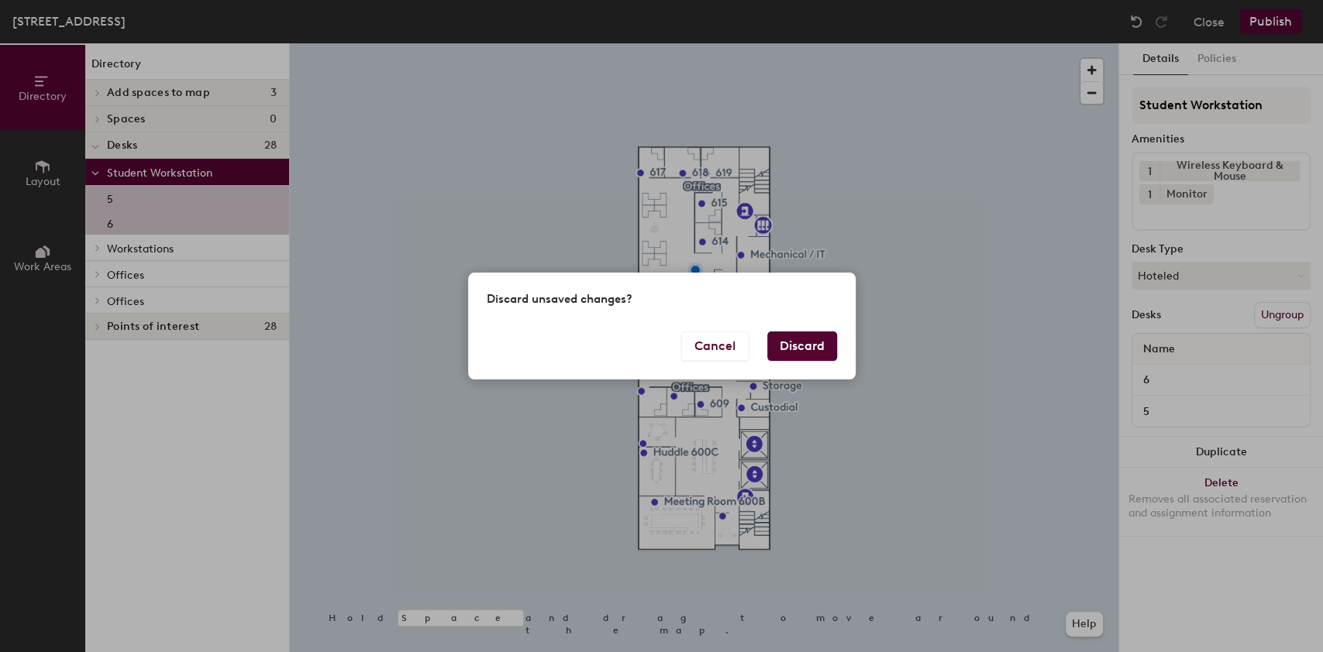
click at [818, 339] on button "Discard" at bounding box center [802, 346] width 70 height 29
